Goal: Transaction & Acquisition: Book appointment/travel/reservation

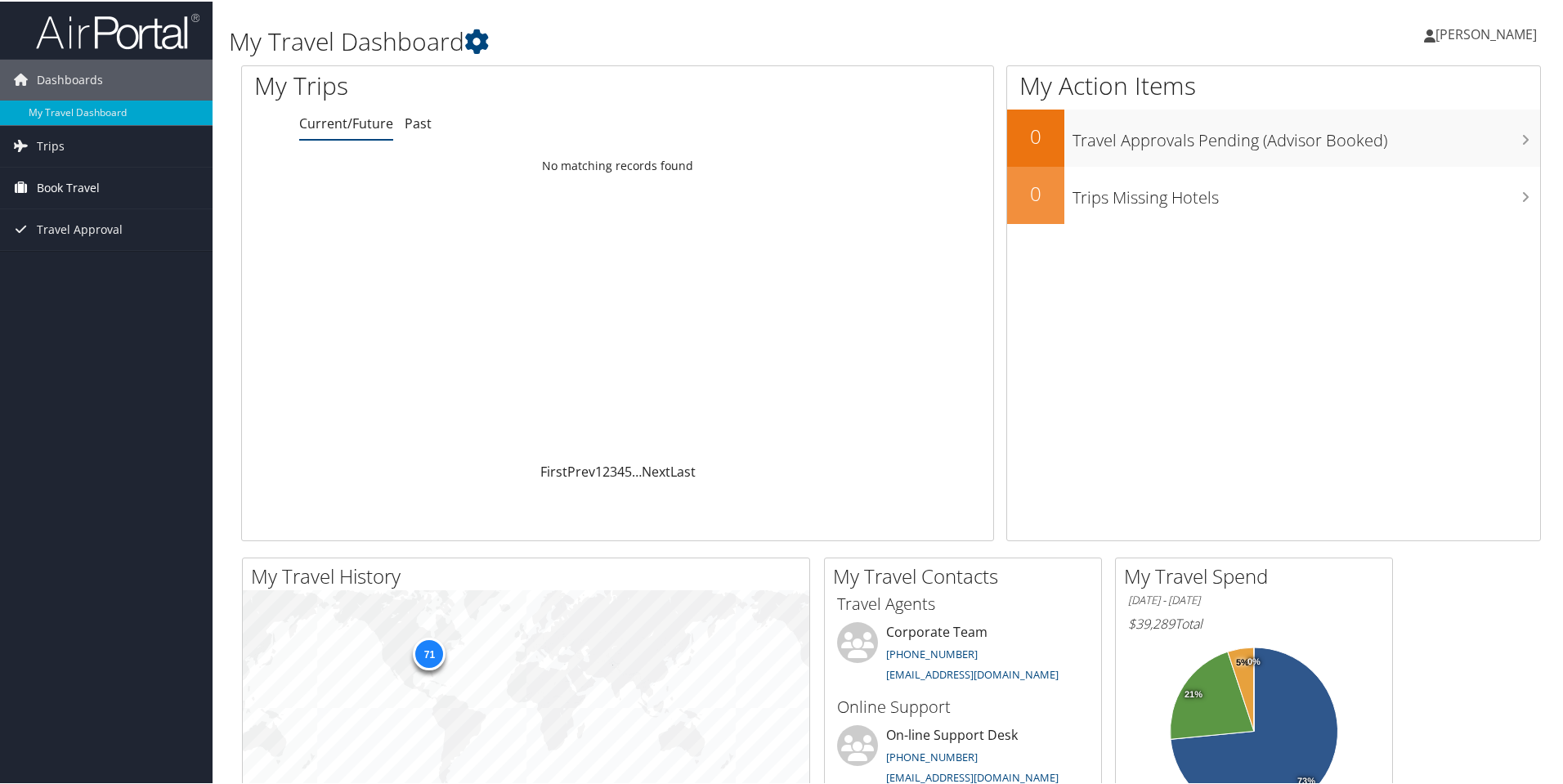
click at [67, 182] on span "Book Travel" at bounding box center [68, 186] width 63 height 41
click at [94, 266] on link "Book/Manage Online Trips" at bounding box center [106, 268] width 213 height 25
click at [70, 181] on span "Book Travel" at bounding box center [68, 186] width 63 height 41
click at [92, 265] on link "Book/Manage Online Trips" at bounding box center [106, 268] width 213 height 25
